Goal: Book appointment/travel/reservation

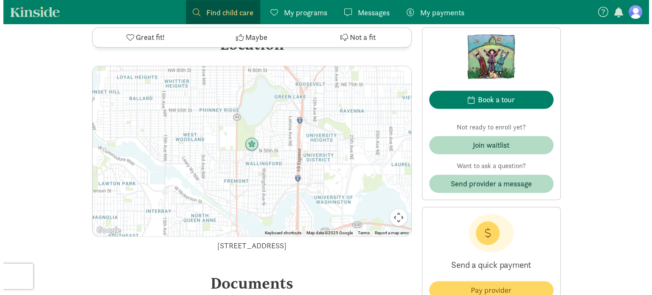
scroll to position [1126, 0]
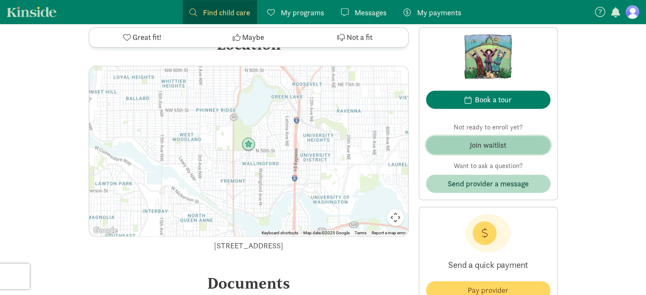
click at [491, 145] on div "Join waitlist" at bounding box center [488, 144] width 37 height 11
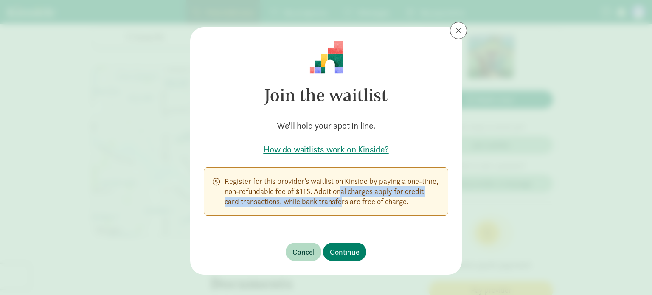
drag, startPoint x: 328, startPoint y: 191, endPoint x: 331, endPoint y: 207, distance: 15.7
click at [331, 207] on p "Register for this provider’s waitlist on Kinside by paying a one-time, non-refu…" at bounding box center [332, 191] width 215 height 31
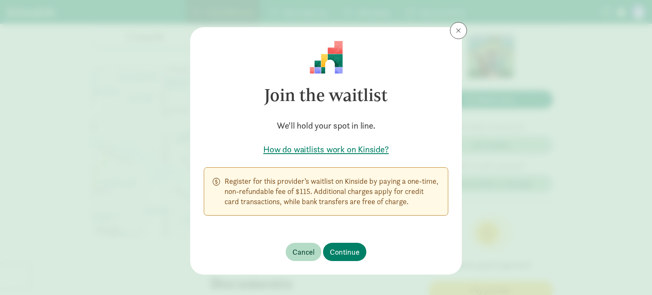
click at [313, 189] on p "Register for this provider’s waitlist on Kinside by paying a one-time, non-refu…" at bounding box center [332, 191] width 215 height 31
click at [341, 249] on span "Continue" at bounding box center [345, 251] width 30 height 11
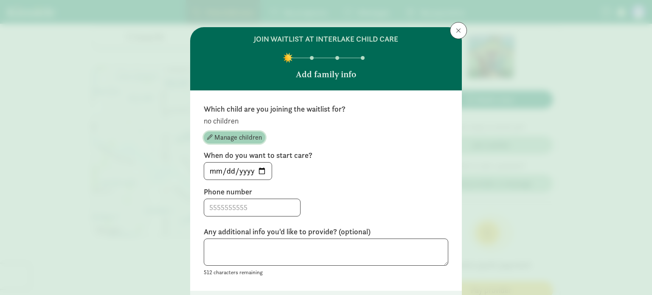
click at [250, 137] on span "Manage children" at bounding box center [238, 137] width 48 height 10
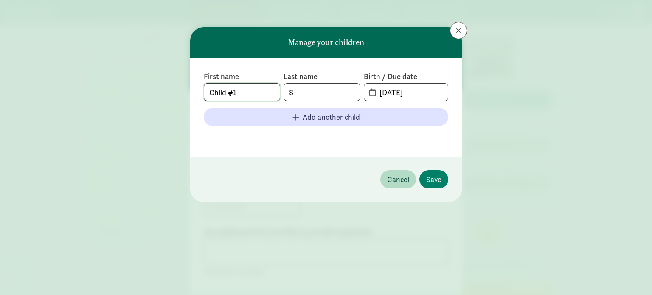
click at [250, 89] on input "Child #1" at bounding box center [242, 92] width 76 height 17
click at [435, 92] on input "09-03-2025" at bounding box center [410, 92] width 73 height 17
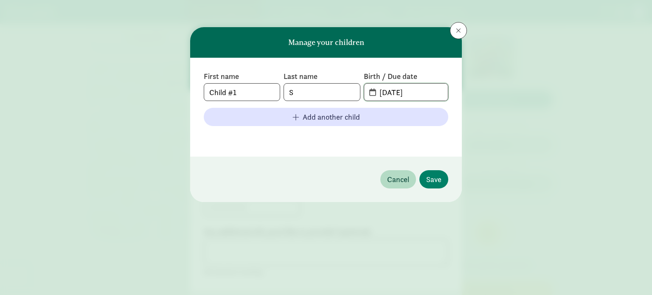
drag, startPoint x: 435, startPoint y: 92, endPoint x: 352, endPoint y: 93, distance: 83.2
click at [352, 93] on div "First name Child #1 Last name S Birth / Due date 09-03-2025" at bounding box center [326, 86] width 245 height 30
type input "07-26-2025"
click at [331, 90] on input "S" at bounding box center [322, 92] width 76 height 17
type input "Spetla-Butler"
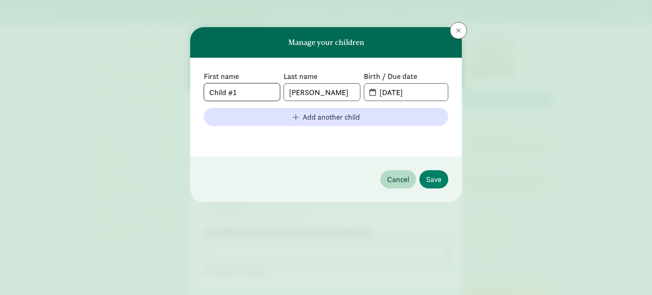
click at [247, 93] on input "Child #1" at bounding box center [242, 92] width 76 height 17
type input "Ben"
click at [436, 181] on span "Save" at bounding box center [433, 179] width 15 height 11
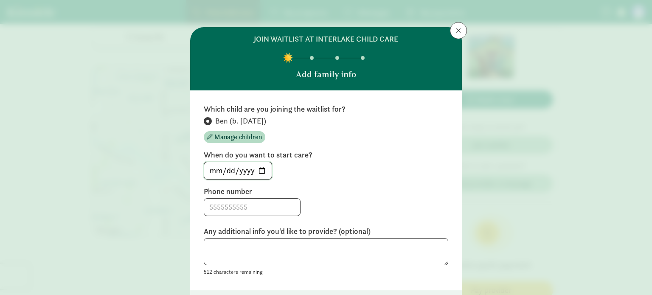
click at [259, 169] on input "[DATE]" at bounding box center [238, 170] width 68 height 17
type input "2026-09-02"
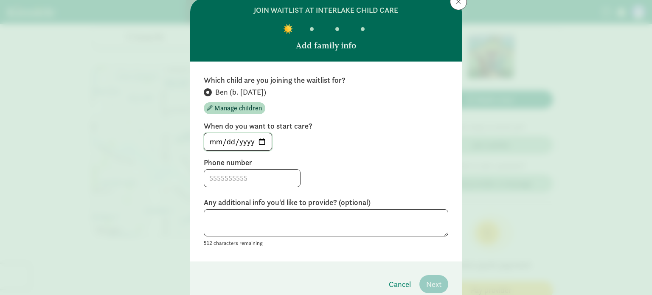
scroll to position [30, 0]
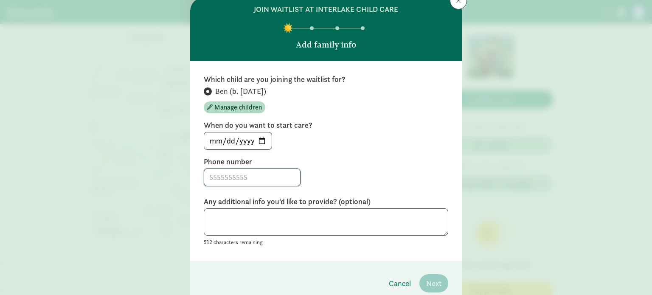
click at [273, 173] on input at bounding box center [252, 177] width 96 height 17
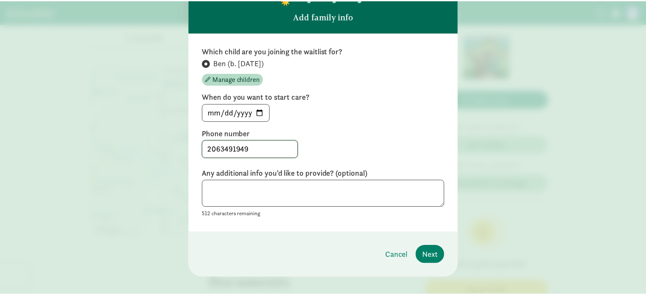
scroll to position [59, 0]
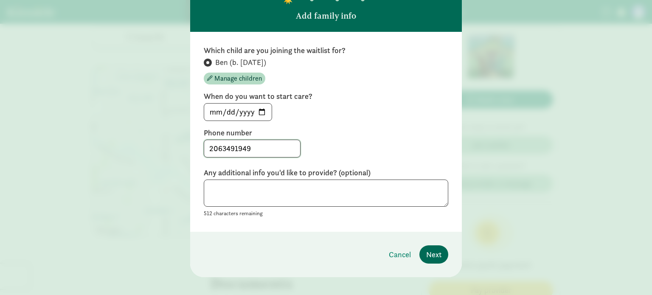
type input "2063491949"
click at [433, 253] on span "Next" at bounding box center [433, 254] width 15 height 11
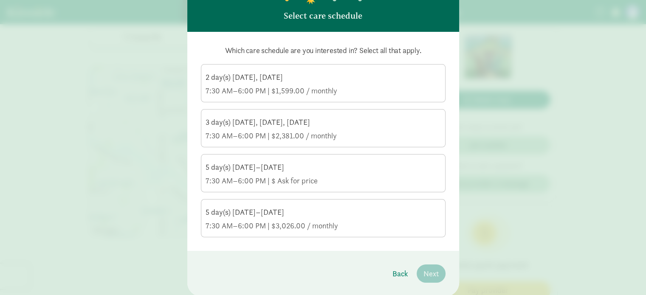
click at [314, 211] on div "5 day(s) [DATE]–[DATE]" at bounding box center [322, 212] width 235 height 10
click at [0, 0] on input "5 day(s) [DATE]–[DATE] 7:30 AM–6:00 PM | $3,026.00 / monthly" at bounding box center [0, 0] width 0 height 0
click at [433, 273] on span "Next" at bounding box center [430, 273] width 15 height 11
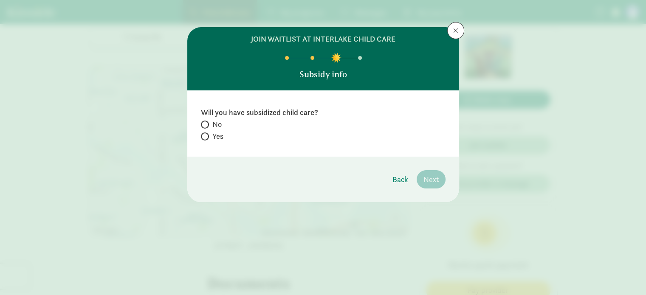
scroll to position [0, 0]
click at [205, 124] on input "No" at bounding box center [204, 125] width 6 height 6
radio input "true"
click at [431, 179] on span "Next" at bounding box center [430, 179] width 15 height 11
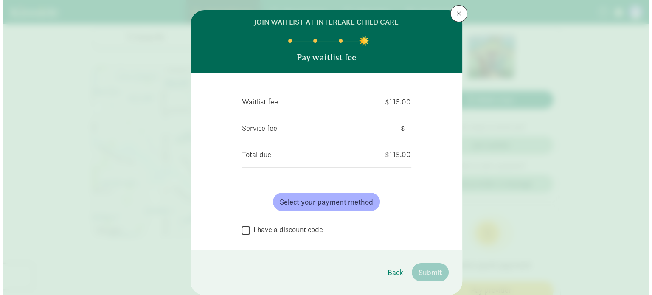
scroll to position [22, 0]
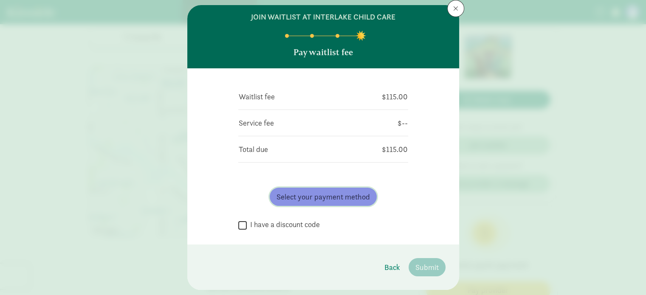
click at [328, 193] on span "Select your payment method" at bounding box center [322, 196] width 93 height 11
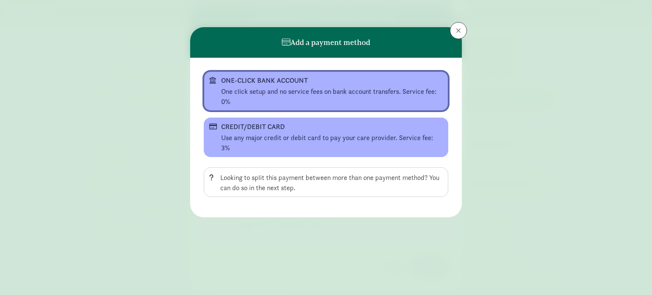
click at [391, 76] on div "ONE-CLICK BANK ACCOUNT" at bounding box center [325, 81] width 208 height 10
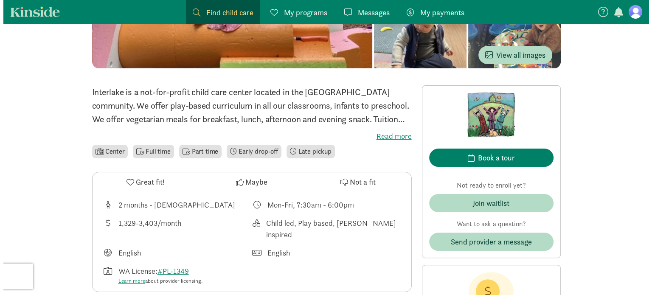
scroll to position [163, 0]
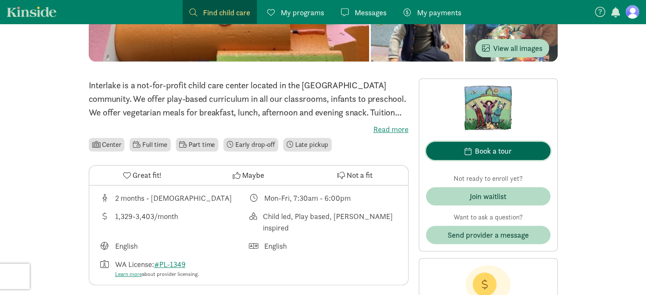
click at [497, 149] on div "Book a tour" at bounding box center [493, 150] width 37 height 11
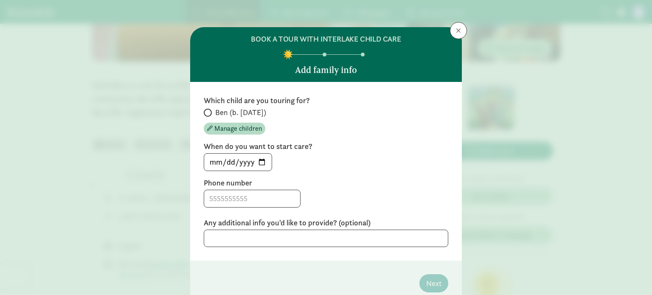
click at [211, 111] on label "Ben (b. [DATE])" at bounding box center [326, 112] width 245 height 10
click at [209, 111] on input "Ben (b. [DATE])" at bounding box center [207, 113] width 6 height 6
radio input "true"
click at [247, 207] on span at bounding box center [252, 199] width 97 height 18
click at [247, 203] on input at bounding box center [252, 198] width 96 height 17
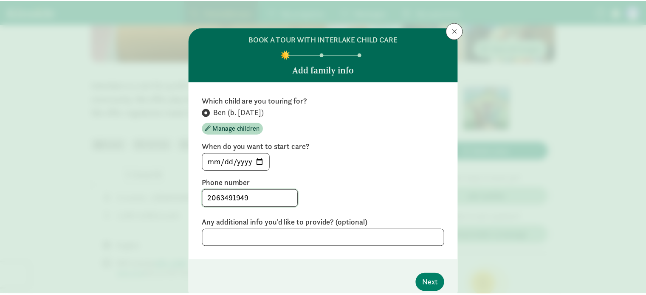
scroll to position [37, 0]
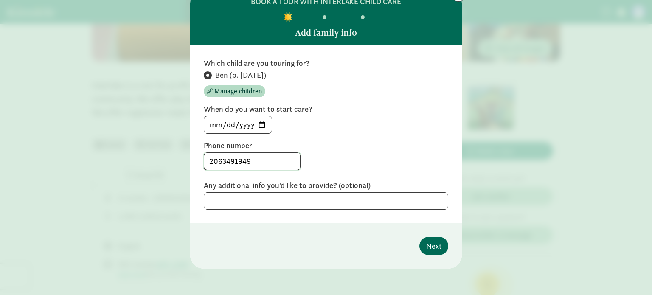
type input "2063491949"
click at [435, 246] on span "Next" at bounding box center [433, 245] width 15 height 11
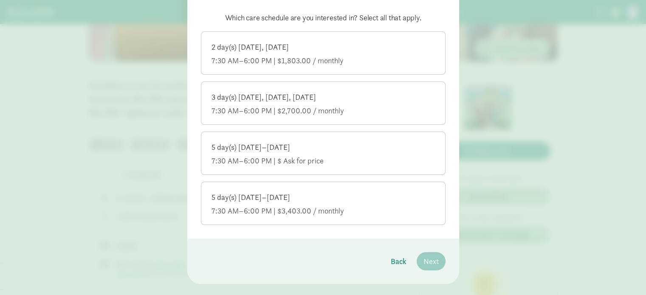
scroll to position [83, 0]
click at [396, 260] on span "Back" at bounding box center [399, 261] width 16 height 11
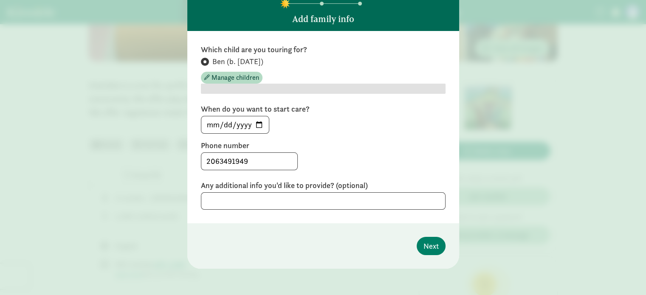
scroll to position [37, 0]
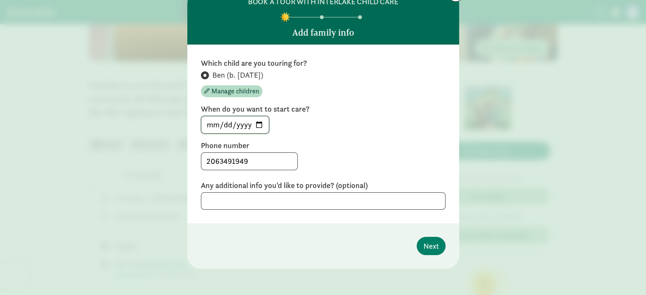
click at [258, 124] on input "[DATE]" at bounding box center [235, 124] width 68 height 17
type input "[DATE]"
click at [430, 244] on span "Next" at bounding box center [430, 245] width 15 height 11
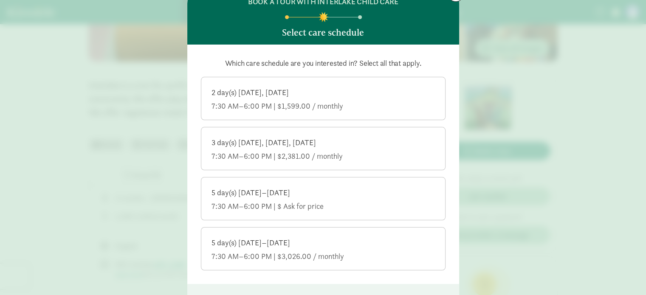
scroll to position [58, 0]
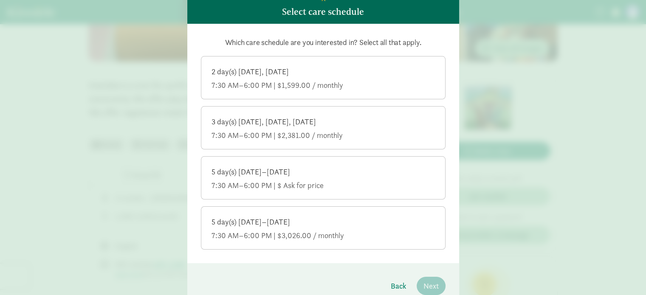
click at [266, 231] on div "7:30 AM–6:00 PM | $3,026.00 / monthly" at bounding box center [322, 236] width 223 height 10
click at [0, 0] on input "5 day(s) [DATE]–[DATE] 7:30 AM–6:00 PM | $3,026.00 / monthly" at bounding box center [0, 0] width 0 height 0
click at [428, 287] on span "Next" at bounding box center [430, 285] width 15 height 11
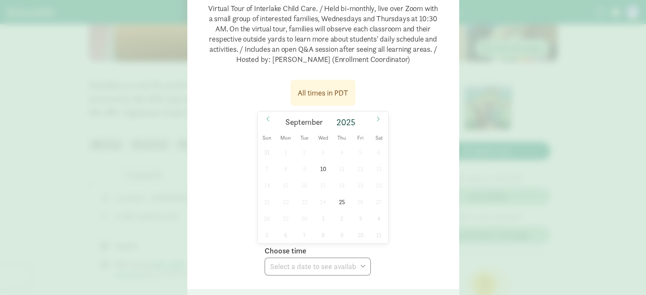
scroll to position [99, 0]
click at [321, 168] on span "10" at bounding box center [323, 168] width 17 height 17
click at [352, 267] on select "Choose time 10:30 AM (virtual tour)" at bounding box center [318, 266] width 106 height 18
select select "[DATE]T10:30:00.000-07:00"
click at [265, 257] on select "Choose time 10:30 AM (virtual tour)" at bounding box center [318, 266] width 106 height 18
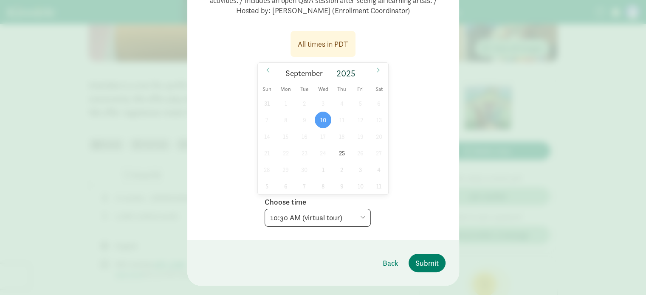
scroll to position [148, 0]
click at [428, 267] on span "Submit" at bounding box center [426, 262] width 23 height 11
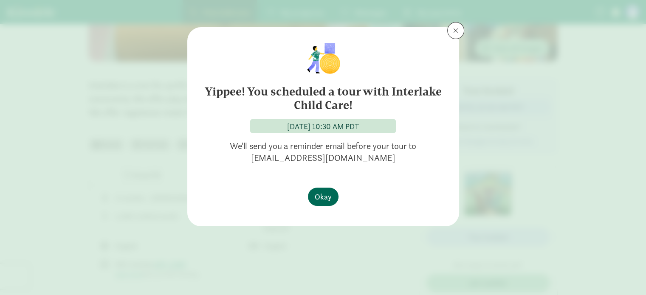
scroll to position [0, 0]
